Goal: Task Accomplishment & Management: Complete application form

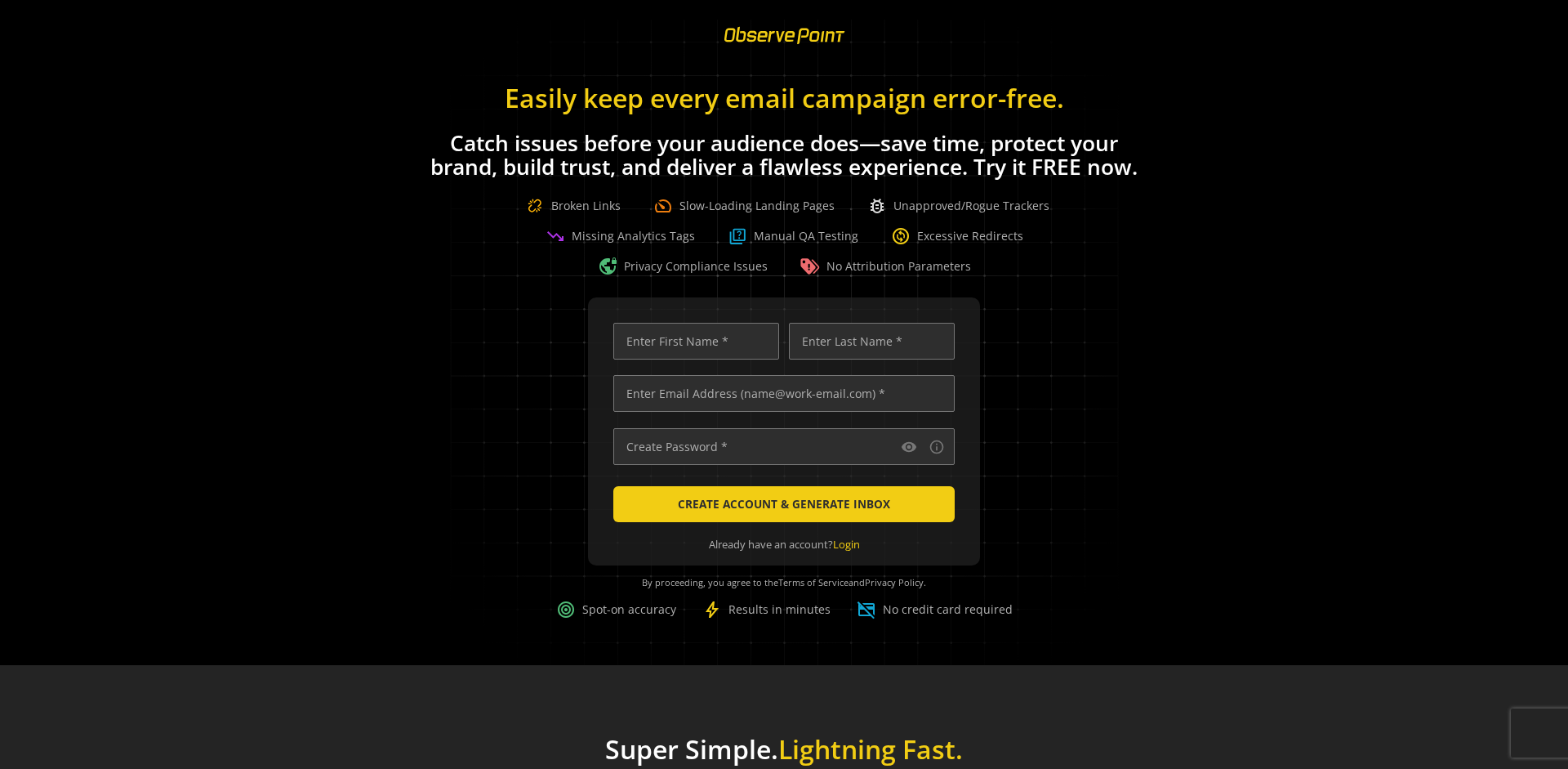
scroll to position [0, 5283]
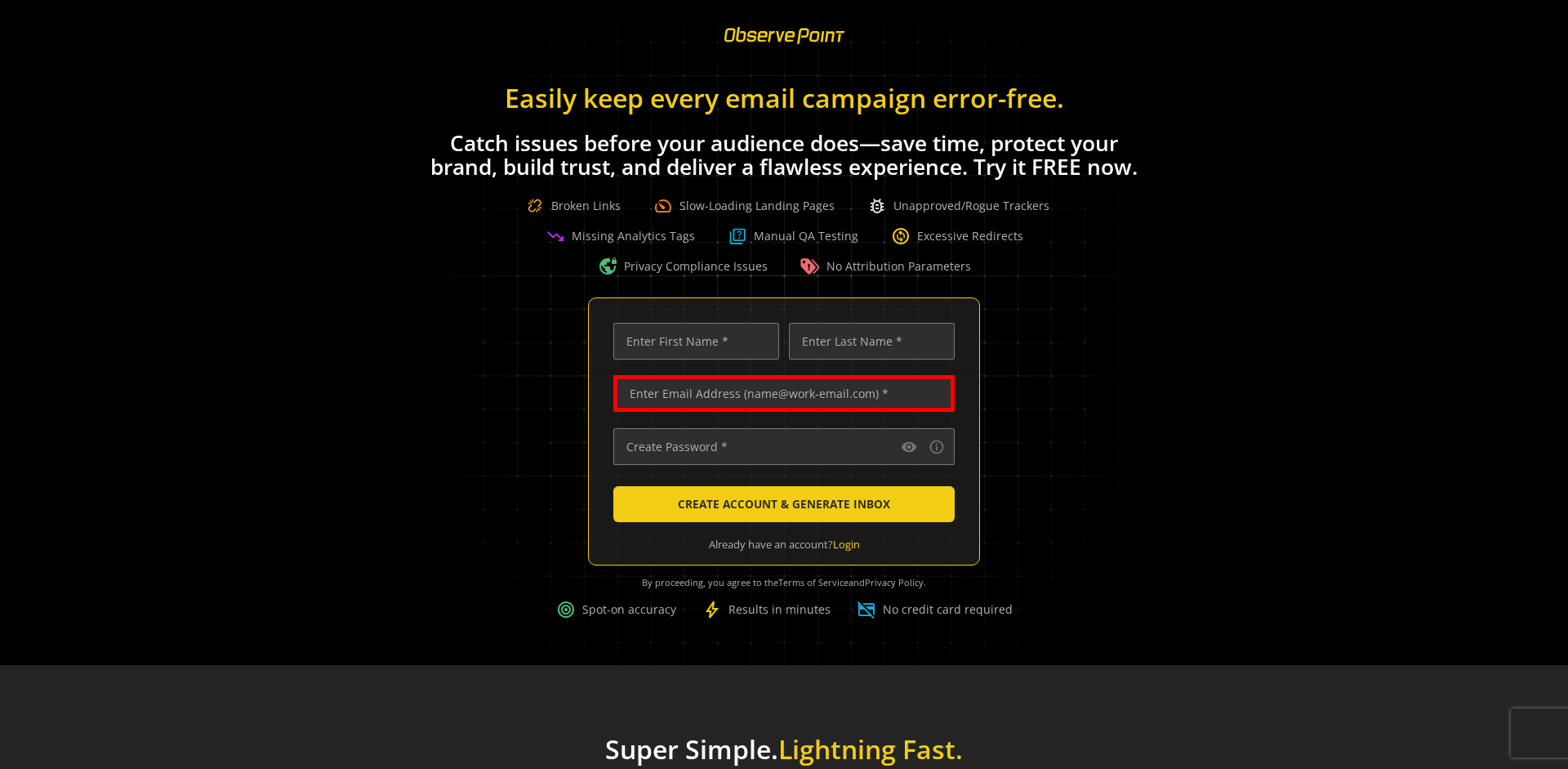
click at [780, 393] on input "text" at bounding box center [784, 393] width 342 height 37
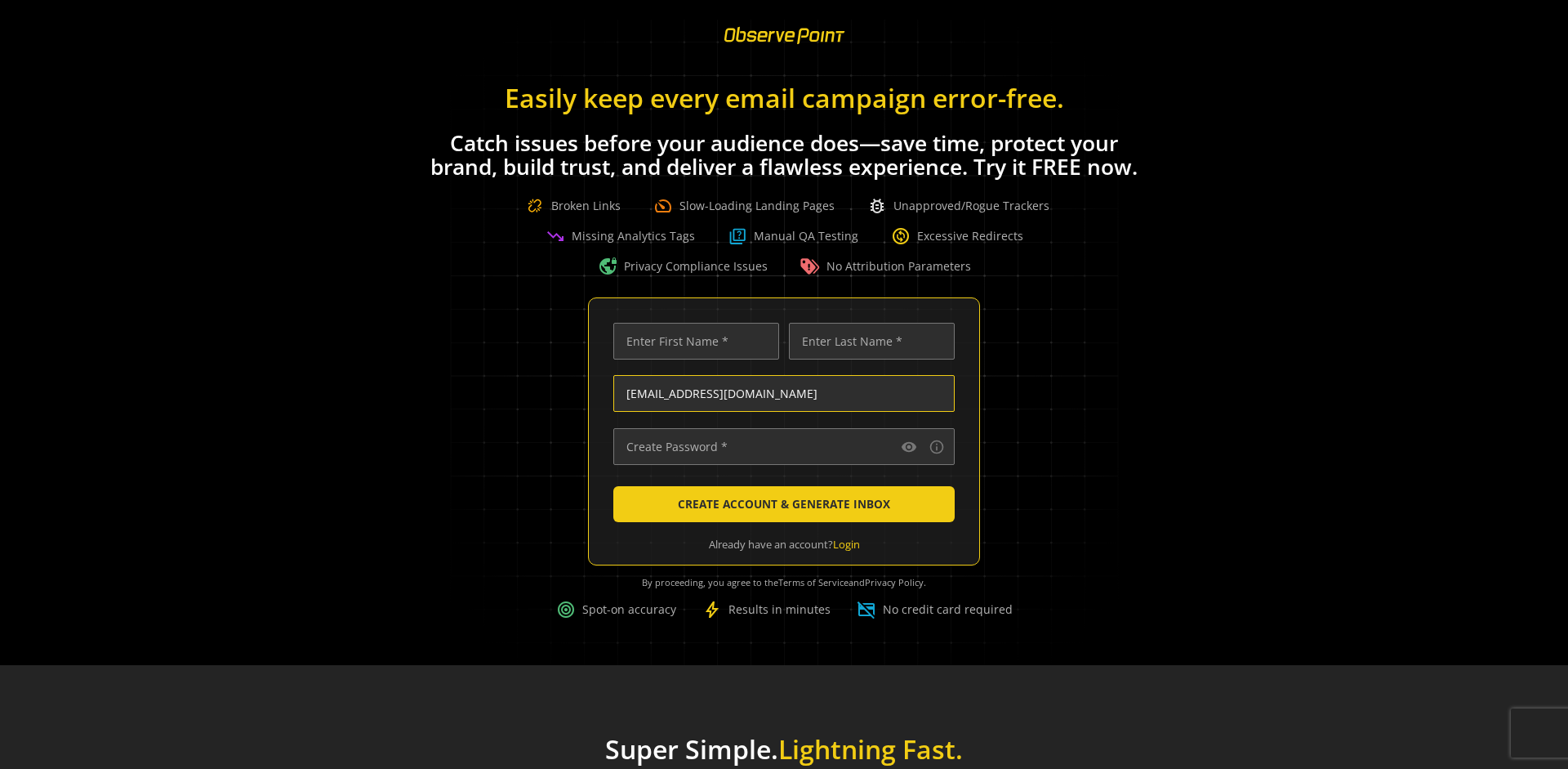
type input "[EMAIL_ADDRESS][DOMAIN_NAME]"
click at [691, 341] on input "text" at bounding box center [696, 341] width 166 height 37
type input "Test"
click at [867, 341] on input "text" at bounding box center [871, 341] width 166 height 37
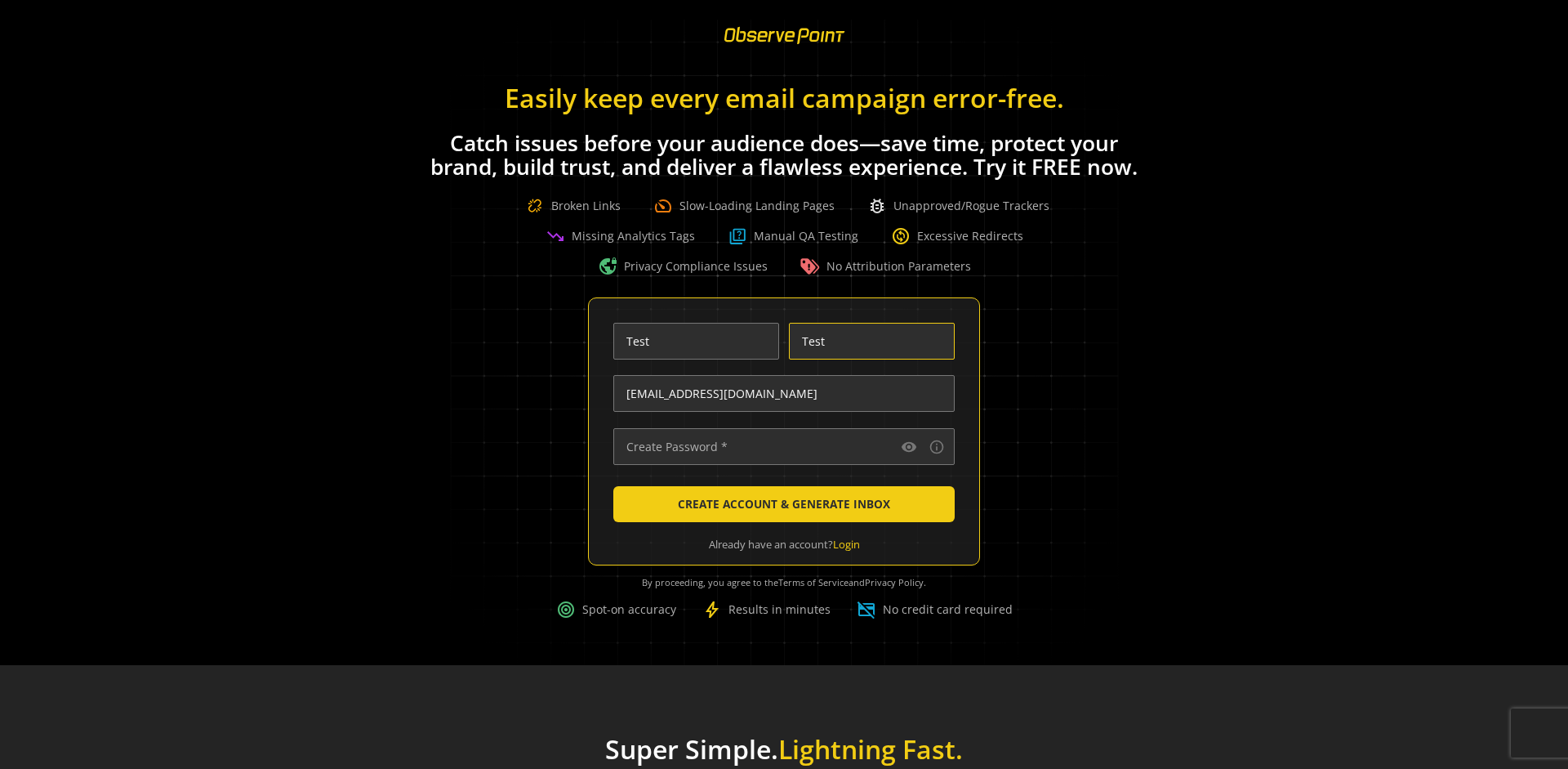
type input "Test"
click at [780, 446] on input "text" at bounding box center [784, 446] width 342 height 37
type input "••••••••••••••"
click at [780, 504] on span "CREATE ACCOUNT & GENERATE INBOX" at bounding box center [783, 504] width 212 height 29
